Goal: Task Accomplishment & Management: Use online tool/utility

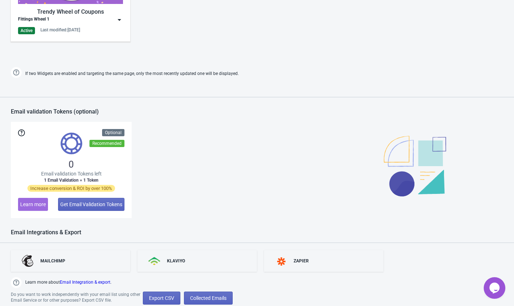
scroll to position [562, 0]
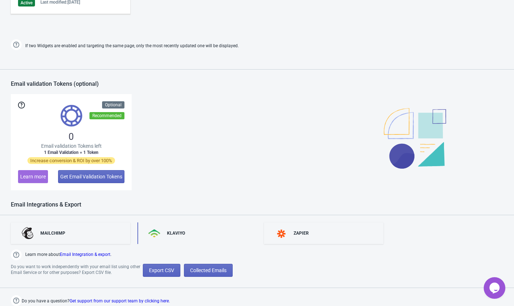
click at [181, 237] on div "KLAVIYO" at bounding box center [196, 234] width 119 height 22
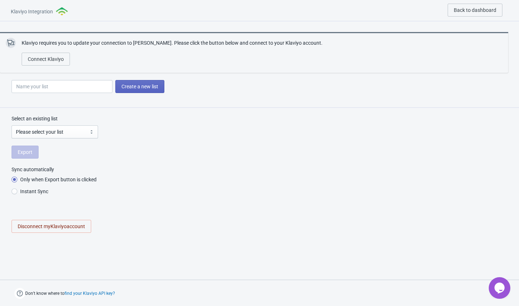
radio input "true"
select select "UmD59h"
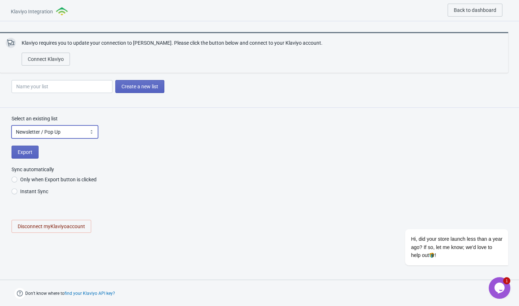
click at [65, 133] on select "Please select your list Newsletter / Pop Up SMS Subscribers Customers Preview L…" at bounding box center [55, 132] width 87 height 13
click at [12, 126] on select "Please select your list Newsletter / Pop Up SMS Subscribers Customers Preview L…" at bounding box center [55, 132] width 87 height 13
click at [31, 156] on button "Export" at bounding box center [25, 152] width 27 height 13
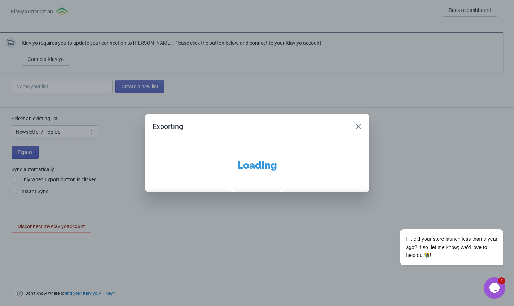
radio input "true"
